Goal: Check status: Check status

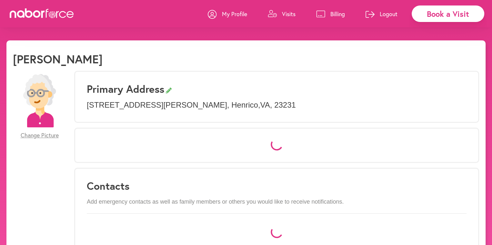
select select "*"
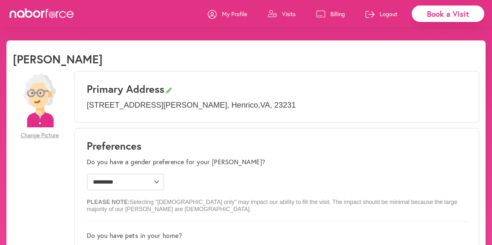
click at [287, 11] on p "Visits" at bounding box center [289, 14] width 14 height 8
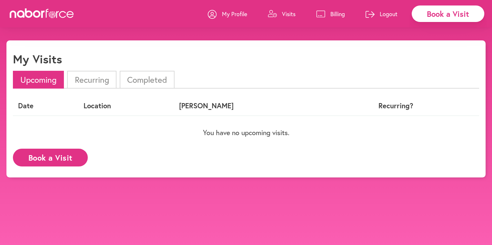
click at [138, 74] on li "Completed" at bounding box center [147, 80] width 55 height 18
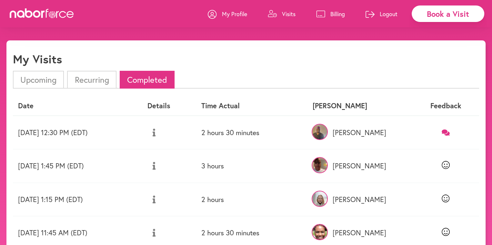
click at [446, 131] on icon at bounding box center [446, 132] width 8 height 6
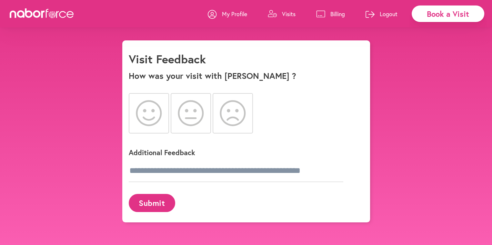
click at [142, 110] on icon at bounding box center [149, 113] width 26 height 26
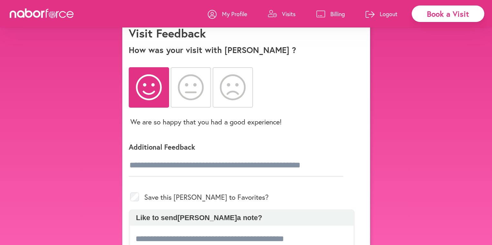
scroll to position [32, 0]
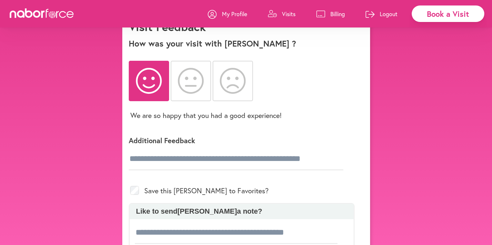
click at [413, 115] on div "close Book a Visit My Profile Visits Billing Logout close Visit Feedback How wa…" at bounding box center [246, 148] width 492 height 281
